Goal: Go to known website: Access a specific website the user already knows

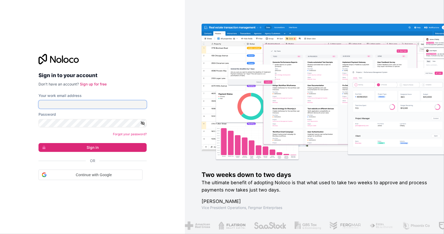
click at [88, 104] on input "Your work email address" at bounding box center [93, 104] width 108 height 8
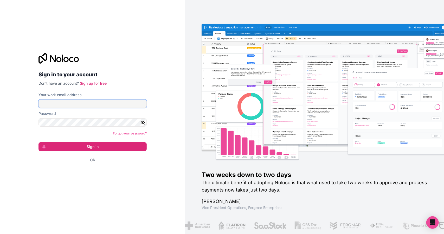
click at [39, 142] on button "Sign in" at bounding box center [93, 146] width 108 height 9
type input "[PERSON_NAME][EMAIL_ADDRESS][DOMAIN_NAME]"
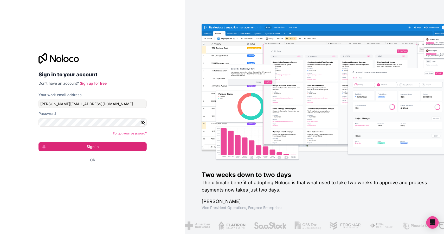
click at [39, 142] on button "Sign in" at bounding box center [93, 146] width 108 height 9
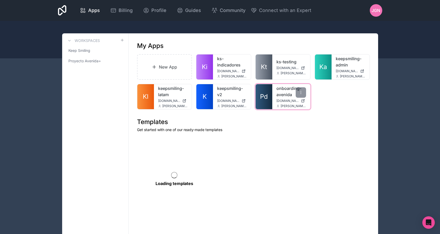
click at [290, 96] on link "onboarding-avenida" at bounding box center [292, 91] width 30 height 12
